Goal: Answer question/provide support: Share knowledge or assist other users

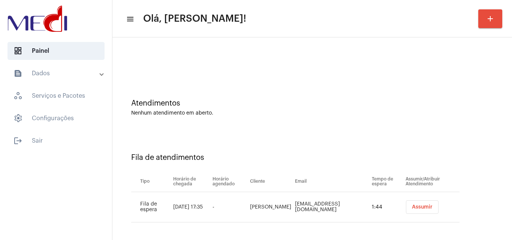
scroll to position [10, 0]
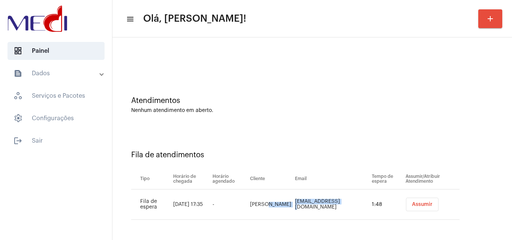
drag, startPoint x: 269, startPoint y: 201, endPoint x: 318, endPoint y: 202, distance: 48.8
click at [318, 202] on tr "Fila de espera 18 de set., 17:35 - Maria Eduarda mariaeduardasoares42@hotmail.c…" at bounding box center [295, 205] width 328 height 30
click at [322, 210] on td "mariaeduardasoares42@hotmail.com" at bounding box center [331, 205] width 77 height 30
drag, startPoint x: 276, startPoint y: 203, endPoint x: 319, endPoint y: 203, distance: 43.1
click at [319, 203] on td "mariaeduardasoares42@hotmail.com" at bounding box center [331, 205] width 77 height 30
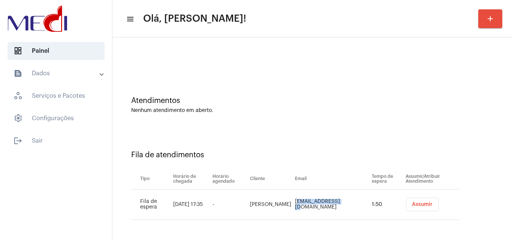
copy td "mariaeduardasoar"
drag, startPoint x: 251, startPoint y: 97, endPoint x: 239, endPoint y: 81, distance: 20.4
click at [253, 96] on div "Atendimentos Nenhum atendimento em aberto." at bounding box center [312, 101] width 392 height 54
drag, startPoint x: 235, startPoint y: 114, endPoint x: 309, endPoint y: 2, distance: 133.9
click at [238, 112] on div "Atendimentos Nenhum atendimento em aberto." at bounding box center [312, 101] width 392 height 54
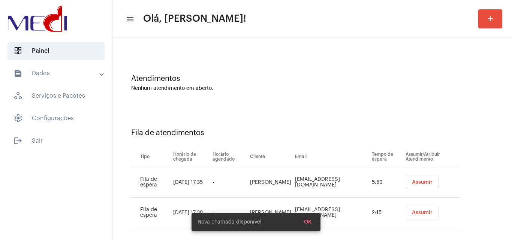
scroll to position [40, 0]
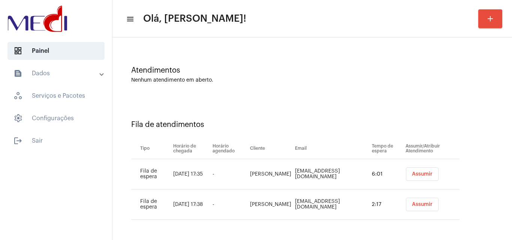
click at [424, 171] on button "Assumir" at bounding box center [422, 174] width 33 height 13
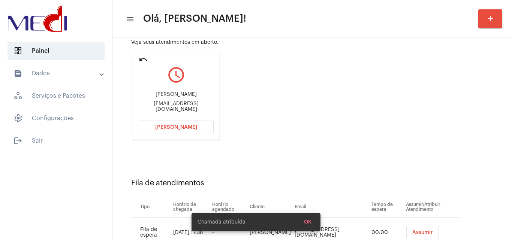
scroll to position [106, 0]
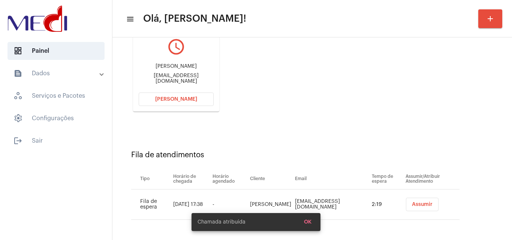
click at [419, 202] on span "Assumir" at bounding box center [422, 204] width 21 height 5
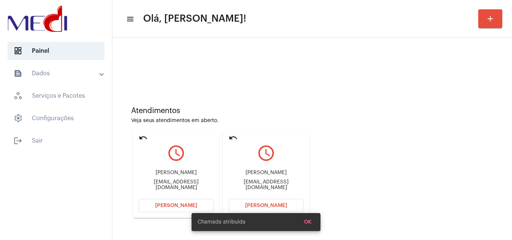
scroll to position [53, 0]
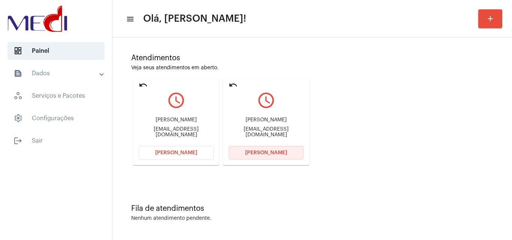
click at [241, 149] on button "[PERSON_NAME]" at bounding box center [266, 152] width 75 height 13
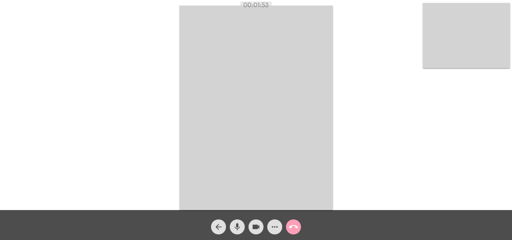
click at [291, 229] on mat-icon "call_end" at bounding box center [293, 227] width 9 height 9
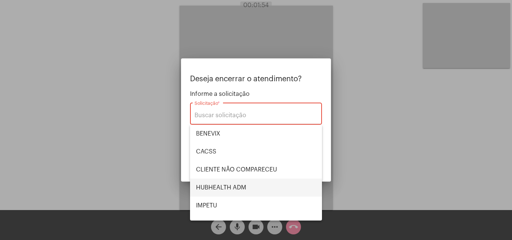
click at [244, 191] on span "HUBHEALTH ADM" at bounding box center [256, 188] width 120 height 18
type input "HUBHEALTH ADM"
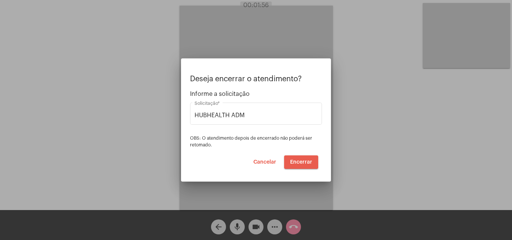
click at [304, 164] on span "Encerrar" at bounding box center [301, 162] width 22 height 5
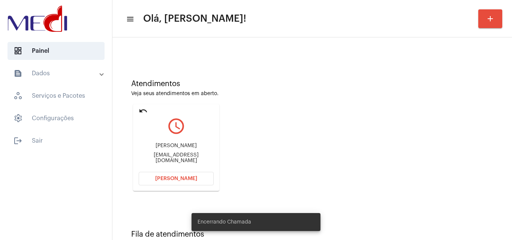
scroll to position [53, 0]
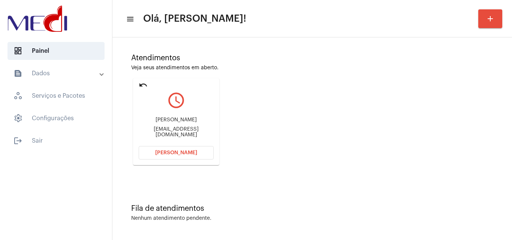
drag, startPoint x: 148, startPoint y: 122, endPoint x: 203, endPoint y: 121, distance: 55.1
click at [203, 121] on div "Matheus Melegatti" at bounding box center [176, 120] width 75 height 6
click at [232, 108] on div "Atendimentos Veja seus atendimentos em aberto. undo query_builder Matheus Meleg…" at bounding box center [312, 106] width 392 height 151
drag, startPoint x: 207, startPoint y: 122, endPoint x: 212, endPoint y: 122, distance: 5.6
click at [212, 122] on div "Matheus Melegatti" at bounding box center [176, 120] width 75 height 6
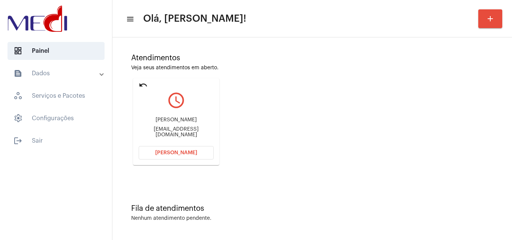
copy div "Melegatti"
click at [183, 154] on span "[PERSON_NAME]" at bounding box center [176, 152] width 42 height 5
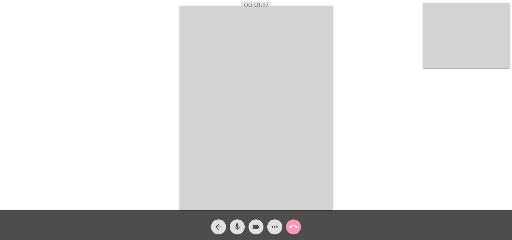
click at [487, 39] on video at bounding box center [466, 35] width 87 height 65
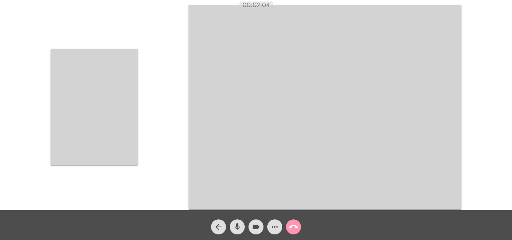
click at [96, 106] on video at bounding box center [94, 107] width 87 height 116
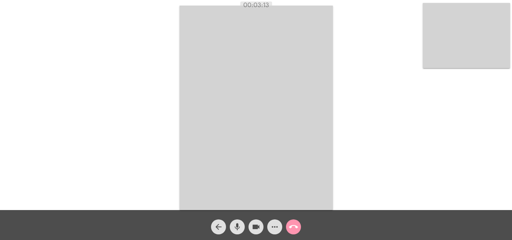
click at [296, 230] on mat-icon "call_end" at bounding box center [293, 227] width 9 height 9
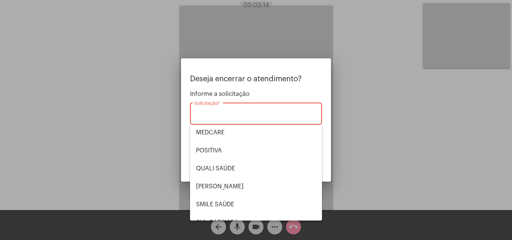
scroll to position [156, 0]
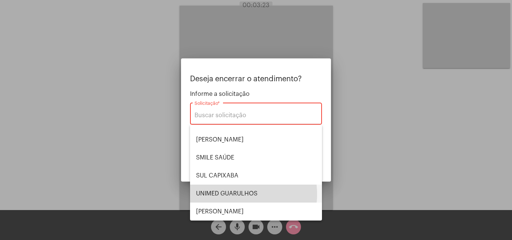
click at [236, 195] on span "UNIMED GUARULHOS" at bounding box center [256, 194] width 120 height 18
type input "UNIMED GUARULHOS"
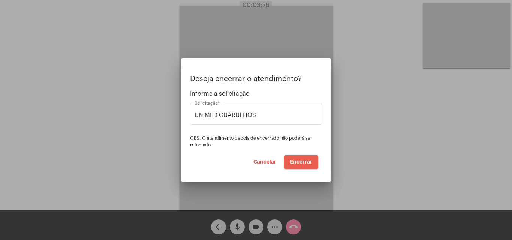
click at [301, 160] on span "Encerrar" at bounding box center [301, 162] width 22 height 5
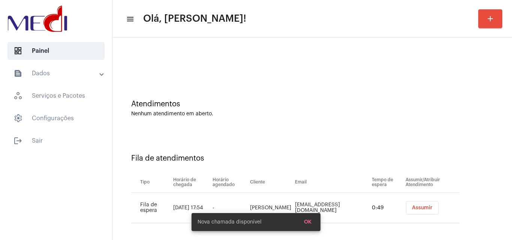
scroll to position [10, 0]
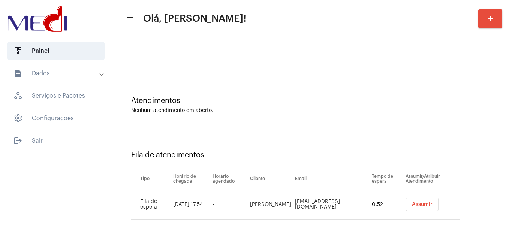
click at [423, 202] on span "Assumir" at bounding box center [422, 204] width 21 height 5
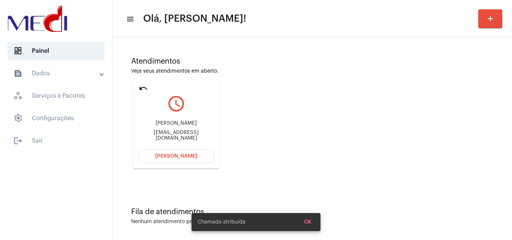
scroll to position [53, 0]
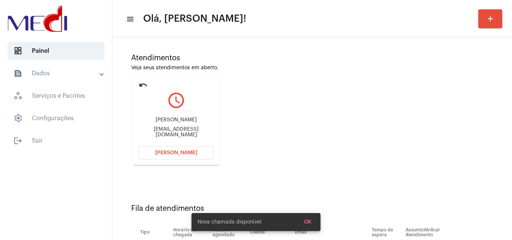
click at [395, 197] on div "Fila de atendimentos Tipo Horário de chegada Horário agendado Cliente Email Tem…" at bounding box center [312, 236] width 392 height 108
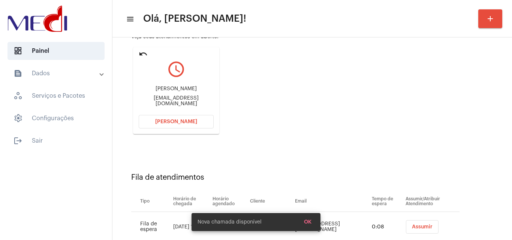
scroll to position [106, 0]
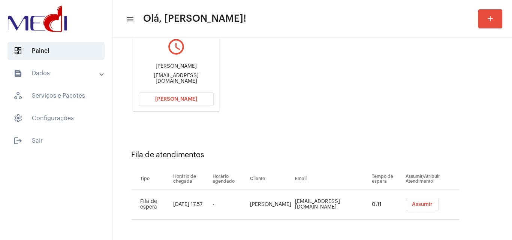
click at [413, 205] on span "Assumir" at bounding box center [422, 204] width 21 height 5
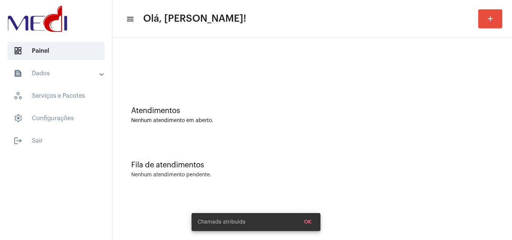
scroll to position [0, 0]
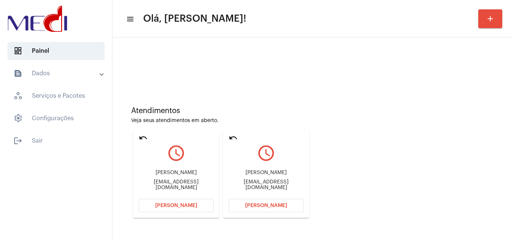
drag, startPoint x: 230, startPoint y: 170, endPoint x: 285, endPoint y: 180, distance: 55.3
click at [279, 173] on mat-card "undo query_builder Isamara Brenna Aires Almeida Souto isamarabrenna99@gmail.com…" at bounding box center [266, 174] width 86 height 87
copy div "Isamara Brenna Aire"
drag, startPoint x: 172, startPoint y: 171, endPoint x: 185, endPoint y: 171, distance: 12.7
click at [185, 171] on div "Edilânia Gomes da Silva Dantas eddantasgomes@hotmail.com" at bounding box center [176, 180] width 75 height 34
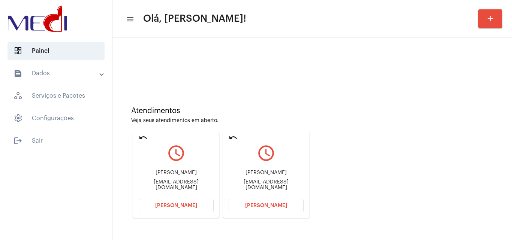
copy div "Edilânia Gomes"
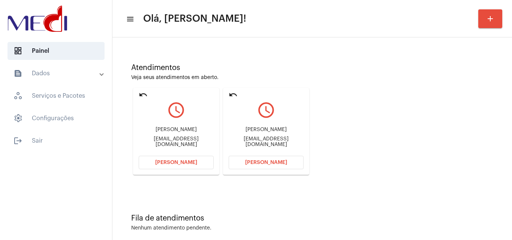
scroll to position [53, 0]
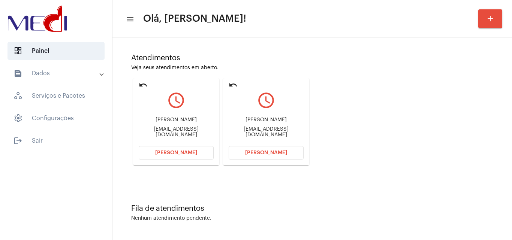
click at [268, 154] on span "Abrir Chamada" at bounding box center [266, 152] width 42 height 5
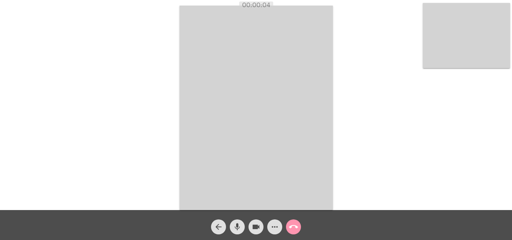
drag, startPoint x: 280, startPoint y: 224, endPoint x: 275, endPoint y: 227, distance: 5.7
click at [276, 226] on button "more_horiz" at bounding box center [274, 227] width 15 height 15
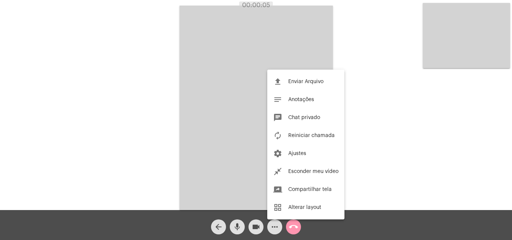
click at [311, 136] on span "Reiniciar chamada" at bounding box center [311, 135] width 46 height 5
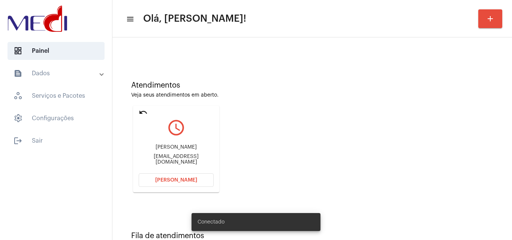
scroll to position [53, 0]
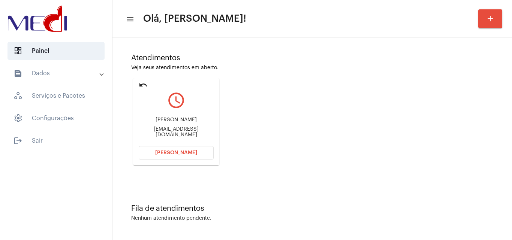
drag, startPoint x: 148, startPoint y: 121, endPoint x: 179, endPoint y: 105, distance: 35.1
click at [187, 118] on div "Edilânia Gomes da Silva Dantas" at bounding box center [176, 120] width 75 height 6
copy div "Edilânia Gomes"
click at [168, 151] on span "Abrir Chamada" at bounding box center [176, 152] width 42 height 5
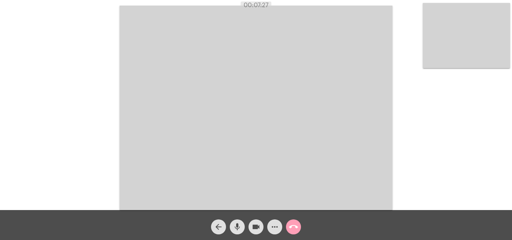
click at [296, 225] on mat-icon "call_end" at bounding box center [293, 227] width 9 height 9
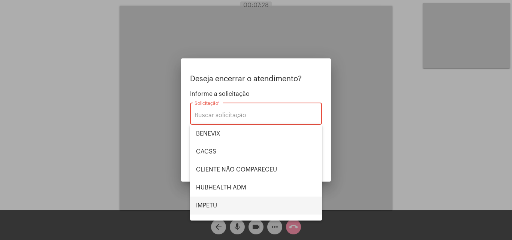
click at [235, 204] on span "IMPETU" at bounding box center [256, 206] width 120 height 18
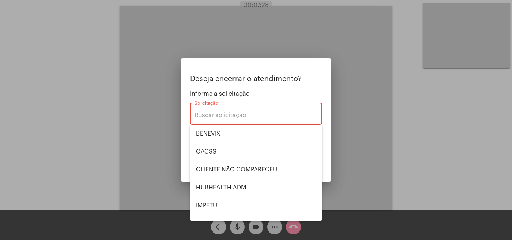
type input "IMPETU"
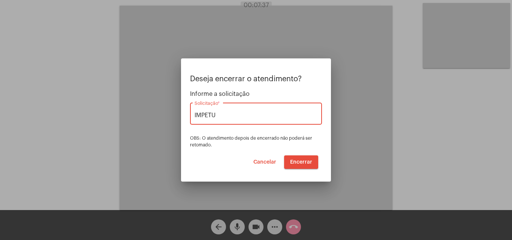
click at [298, 163] on span "Encerrar" at bounding box center [301, 162] width 22 height 5
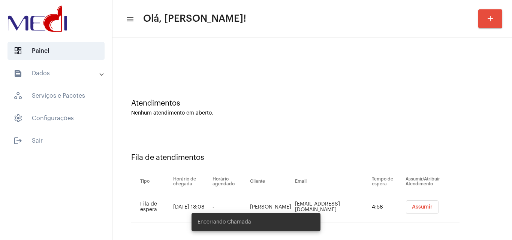
scroll to position [10, 0]
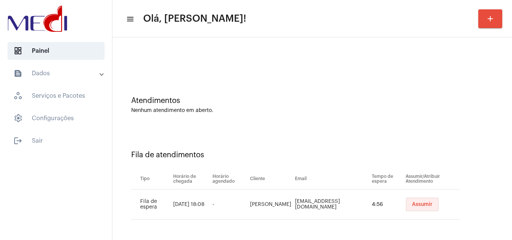
click at [412, 206] on span "Assumir" at bounding box center [422, 204] width 21 height 5
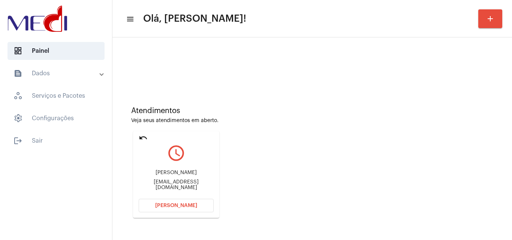
click at [269, 147] on div "Atendimentos Veja seus atendimentos em aberto. undo query_builder Wellington Do…" at bounding box center [312, 159] width 392 height 151
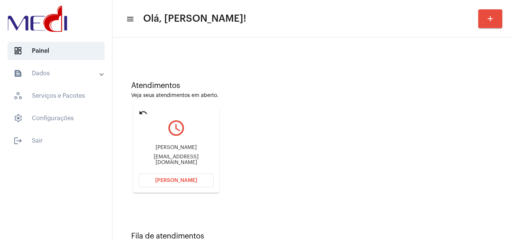
scroll to position [53, 0]
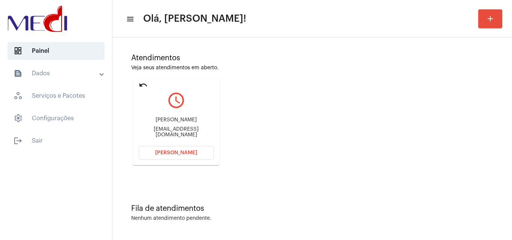
drag, startPoint x: 141, startPoint y: 124, endPoint x: 197, endPoint y: 117, distance: 56.3
click at [197, 117] on div "Wellington Dos Ramos Vieira welligtonmirela@gmail.com" at bounding box center [176, 128] width 75 height 34
copy div "Wellington Dos Ramos"
click at [167, 153] on span "Abrir Chamada" at bounding box center [176, 152] width 42 height 5
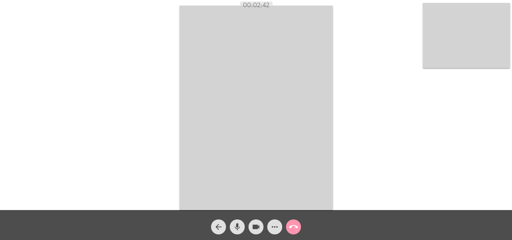
click at [293, 229] on mat-icon "call_end" at bounding box center [293, 227] width 9 height 9
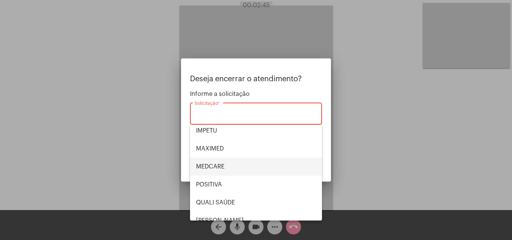
scroll to position [112, 0]
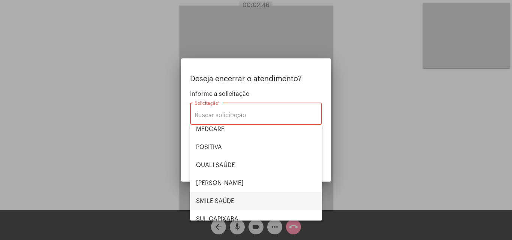
click at [232, 202] on span "SMILE SAÚDE" at bounding box center [256, 201] width 120 height 18
type input "SMILE SAÚDE"
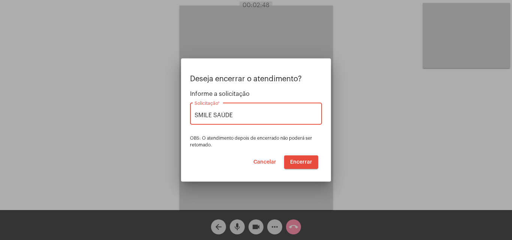
click at [299, 163] on span "Encerrar" at bounding box center [301, 162] width 22 height 5
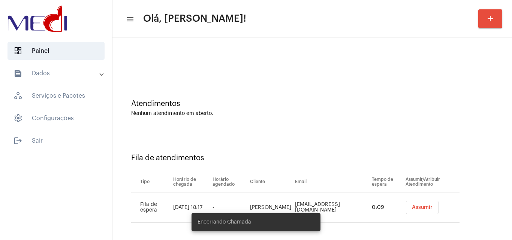
scroll to position [10, 0]
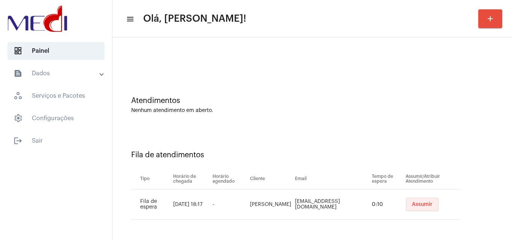
click at [415, 205] on span "Assumir" at bounding box center [422, 204] width 21 height 5
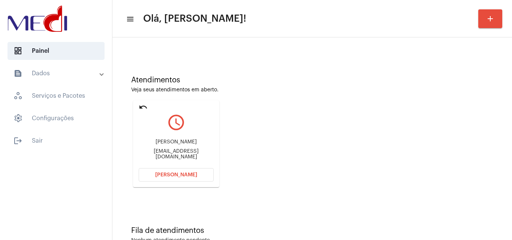
scroll to position [53, 0]
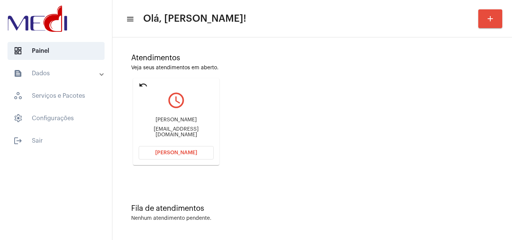
drag, startPoint x: 145, startPoint y: 119, endPoint x: 198, endPoint y: 117, distance: 52.9
click at [198, 117] on div "Sheila cristina naibo naibo@unochapeco.edu.br" at bounding box center [176, 128] width 75 height 34
copy div "Sheila cristina naib"
click at [330, 155] on div "Atendimentos Veja seus atendimentos em aberto. undo query_builder Sheila cristi…" at bounding box center [312, 106] width 392 height 151
click at [283, 105] on div "Atendimentos Veja seus atendimentos em aberto. undo query_builder Sheila cristi…" at bounding box center [312, 106] width 392 height 151
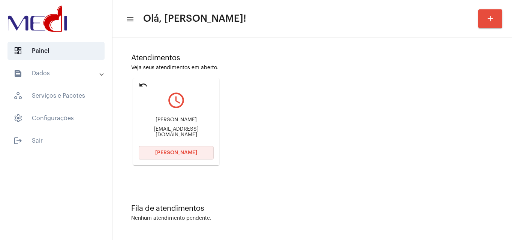
click at [196, 154] on button "Abrir Chamada" at bounding box center [176, 152] width 75 height 13
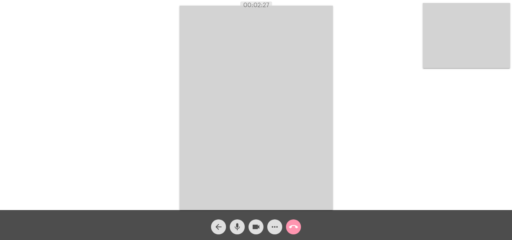
click at [294, 225] on mat-icon "call_end" at bounding box center [293, 227] width 9 height 9
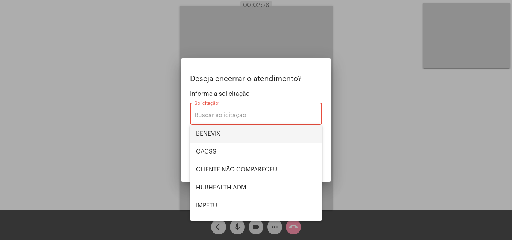
click at [232, 133] on span "BENEVIX" at bounding box center [256, 134] width 120 height 18
type input "BENEVIX"
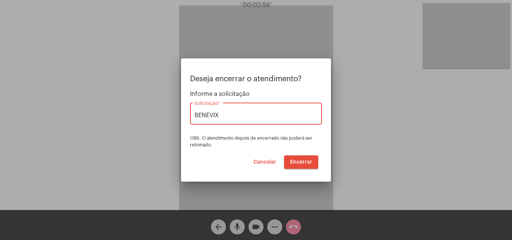
click at [301, 163] on span "Encerrar" at bounding box center [301, 162] width 22 height 5
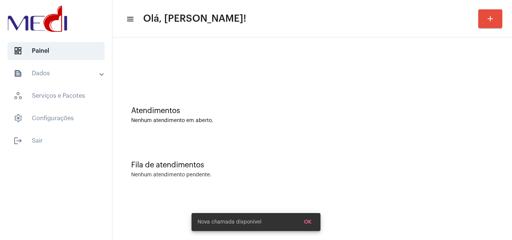
click at [279, 99] on div "Atendimentos Nenhum atendimento em aberto." at bounding box center [312, 111] width 392 height 54
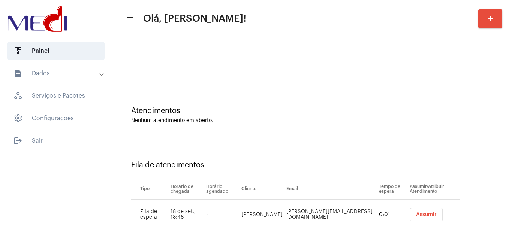
scroll to position [10, 0]
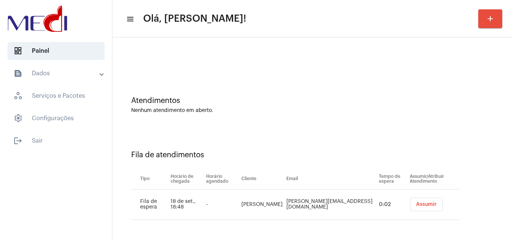
click at [423, 202] on span "Assumir" at bounding box center [426, 204] width 21 height 5
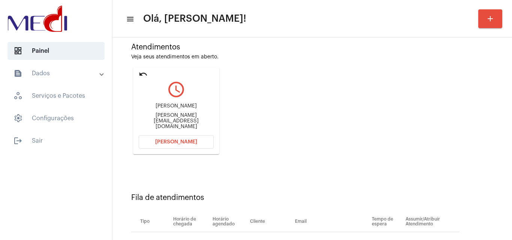
scroll to position [106, 0]
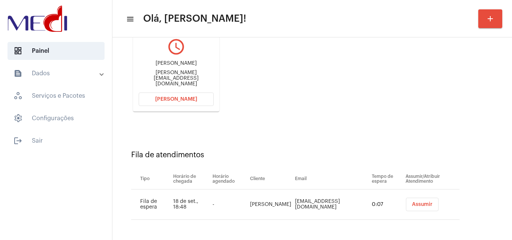
click at [412, 203] on span "Assumir" at bounding box center [422, 204] width 21 height 5
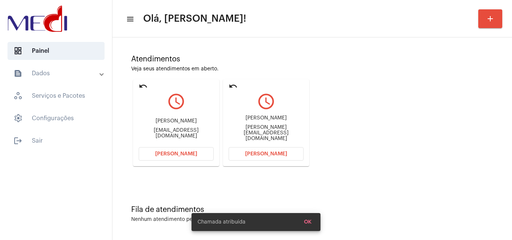
scroll to position [53, 0]
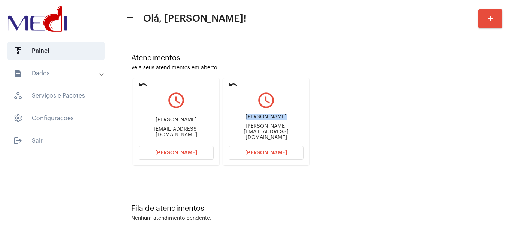
drag, startPoint x: 234, startPoint y: 121, endPoint x: 270, endPoint y: 122, distance: 35.6
click at [270, 120] on div "Ricardo Vieira da Silva" at bounding box center [266, 117] width 75 height 6
copy div "Ricardo Vieir"
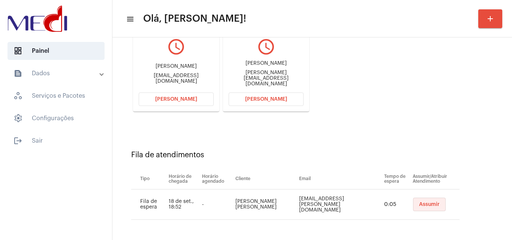
click at [414, 210] on button "Assumir" at bounding box center [429, 204] width 33 height 13
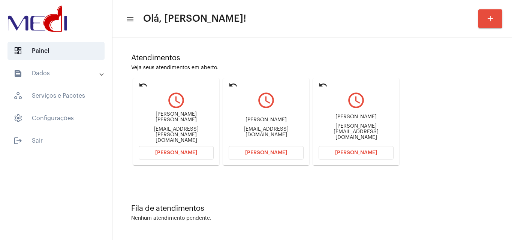
click at [331, 153] on button "Abrir Chamada" at bounding box center [356, 152] width 75 height 13
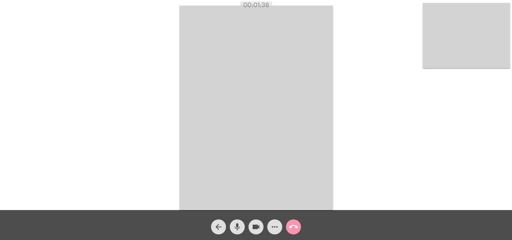
click at [291, 226] on mat-icon "call_end" at bounding box center [293, 227] width 9 height 9
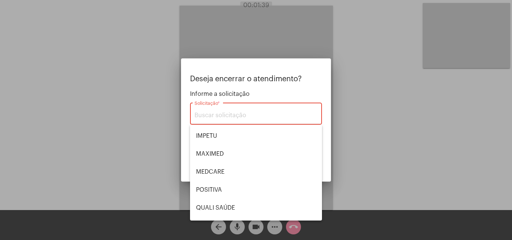
scroll to position [156, 0]
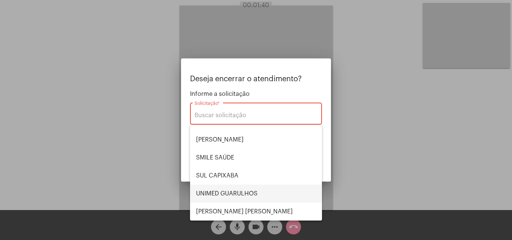
click at [262, 195] on span "UNIMED GUARULHOS" at bounding box center [256, 194] width 120 height 18
type input "UNIMED GUARULHOS"
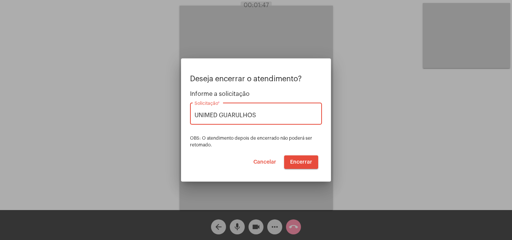
click at [306, 162] on span "Encerrar" at bounding box center [301, 162] width 22 height 5
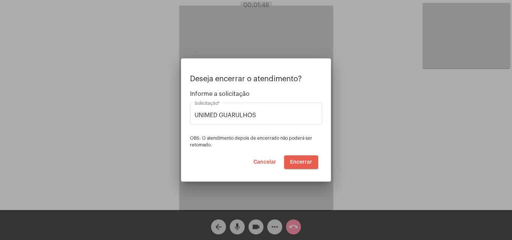
click at [304, 162] on video at bounding box center [256, 108] width 153 height 205
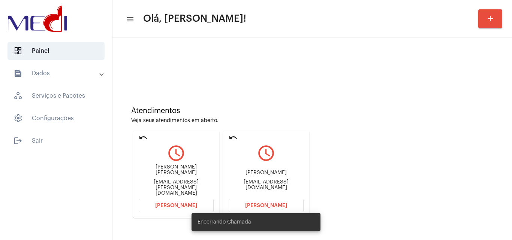
drag, startPoint x: 349, startPoint y: 141, endPoint x: 369, endPoint y: 163, distance: 29.2
click at [350, 141] on div "Atendimentos Veja seus atendimentos em aberto. undo query_builder Marcia Cristi…" at bounding box center [312, 159] width 392 height 151
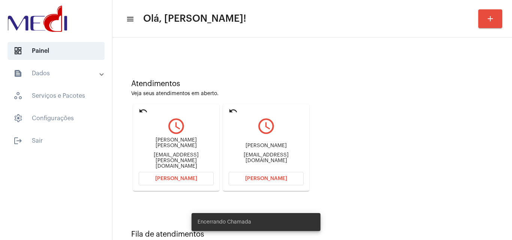
scroll to position [53, 0]
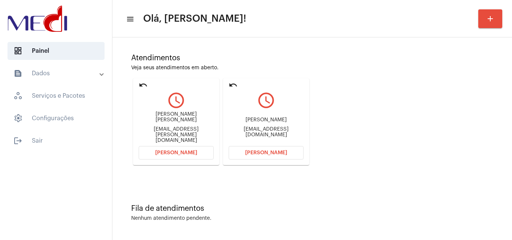
drag, startPoint x: 256, startPoint y: 119, endPoint x: 275, endPoint y: 121, distance: 19.6
click at [275, 121] on div "Felipe fe.kleme94@gmail.com" at bounding box center [266, 128] width 75 height 34
click at [250, 123] on div "Felipe" at bounding box center [266, 120] width 75 height 6
click at [256, 130] on div "fe.kleme94@gmail.com" at bounding box center [266, 132] width 75 height 11
copy div "fe.klem"
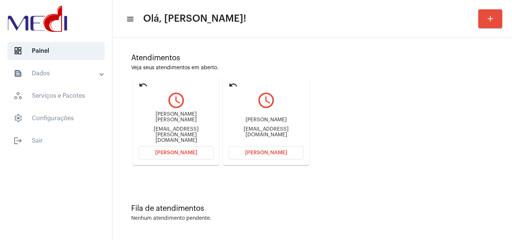
click at [273, 151] on span "Abrir Chamada" at bounding box center [266, 152] width 42 height 5
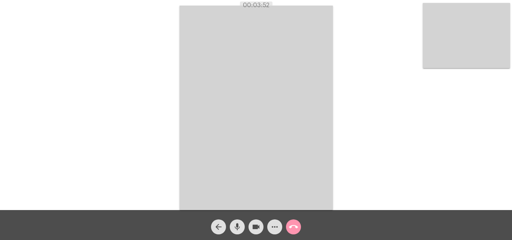
click at [296, 226] on mat-icon "call_end" at bounding box center [293, 227] width 9 height 9
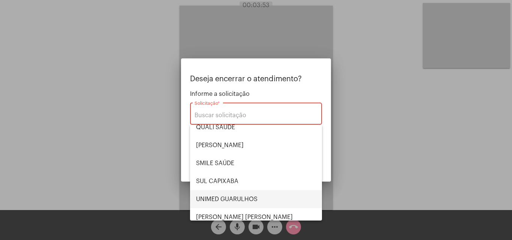
scroll to position [156, 0]
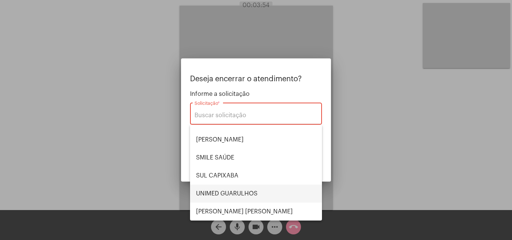
click at [243, 193] on span "UNIMED GUARULHOS" at bounding box center [256, 194] width 120 height 18
type input "UNIMED GUARULHOS"
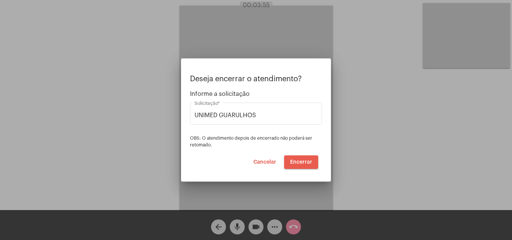
click at [304, 162] on span "Encerrar" at bounding box center [301, 162] width 22 height 5
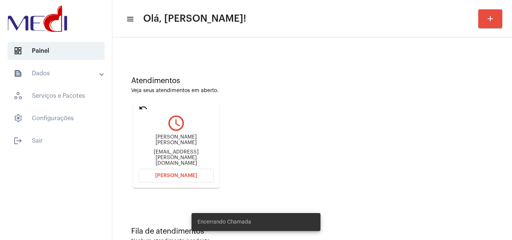
scroll to position [53, 0]
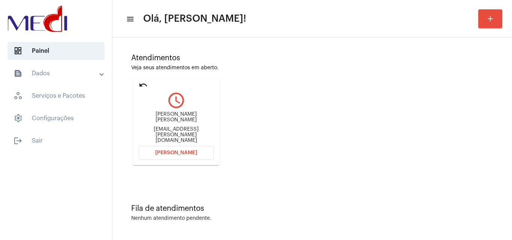
drag, startPoint x: 143, startPoint y: 117, endPoint x: 203, endPoint y: 124, distance: 60.4
click at [203, 123] on div "Marcia Cristina Arruda de Almeida" at bounding box center [176, 117] width 75 height 11
copy div "Marcia Cristina Arruda de Almeida"
click at [154, 154] on button "Abrir Chamada" at bounding box center [176, 152] width 75 height 13
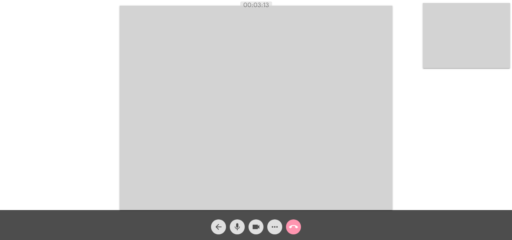
click at [293, 231] on mat-icon "call_end" at bounding box center [293, 227] width 9 height 9
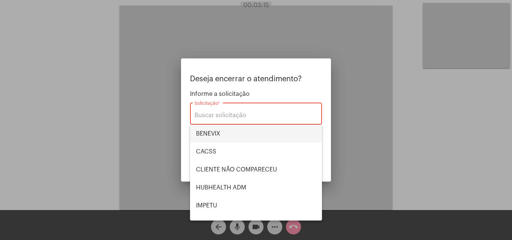
click at [207, 138] on span "BENEVIX" at bounding box center [256, 134] width 120 height 18
type input "BENEVIX"
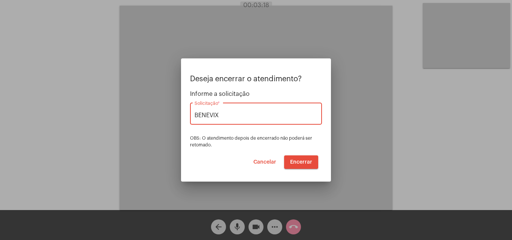
click at [298, 163] on span "Encerrar" at bounding box center [301, 162] width 22 height 5
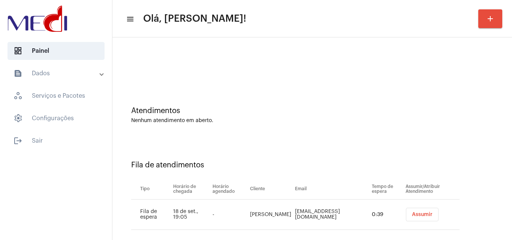
scroll to position [10, 0]
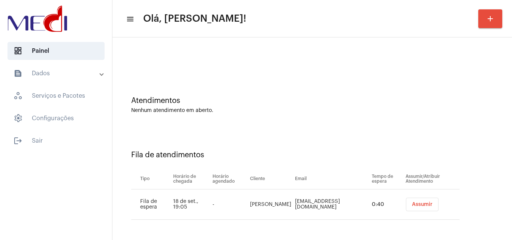
click at [412, 207] on span "Assumir" at bounding box center [422, 204] width 21 height 5
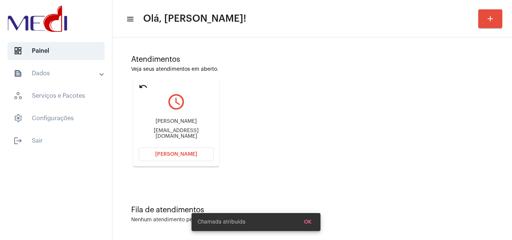
scroll to position [53, 0]
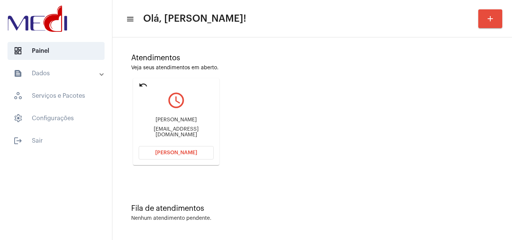
drag, startPoint x: 183, startPoint y: 119, endPoint x: 192, endPoint y: 117, distance: 8.5
click at [192, 117] on div "Audrey audreyconden2009@gmail.com" at bounding box center [176, 128] width 75 height 34
copy div "Audrey"
click at [172, 151] on span "Abrir Chamada" at bounding box center [176, 152] width 42 height 5
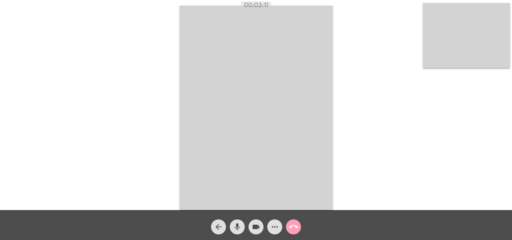
click at [295, 225] on mat-icon "call_end" at bounding box center [293, 227] width 9 height 9
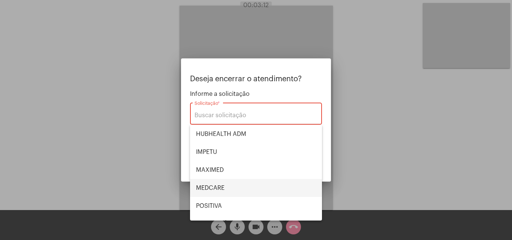
scroll to position [156, 0]
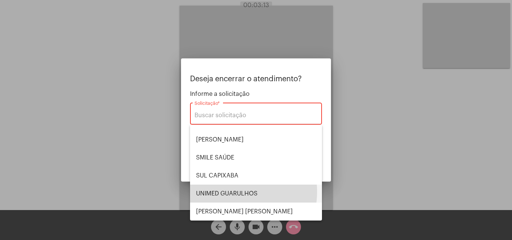
click at [227, 193] on span "UNIMED GUARULHOS" at bounding box center [256, 194] width 120 height 18
type input "UNIMED GUARULHOS"
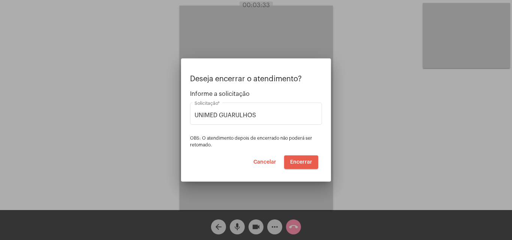
click at [291, 164] on span "Encerrar" at bounding box center [301, 162] width 22 height 5
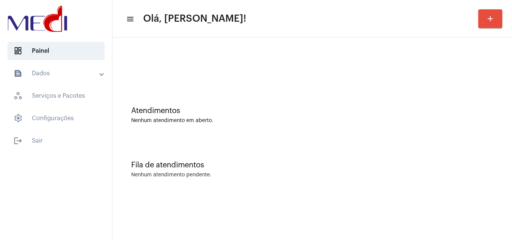
click at [218, 120] on div "Nenhum atendimento em aberto." at bounding box center [312, 121] width 362 height 6
click at [326, 114] on div "Atendimentos" at bounding box center [312, 111] width 362 height 8
click at [196, 100] on div "Atendimentos Nenhum atendimento em aberto." at bounding box center [312, 111] width 392 height 54
